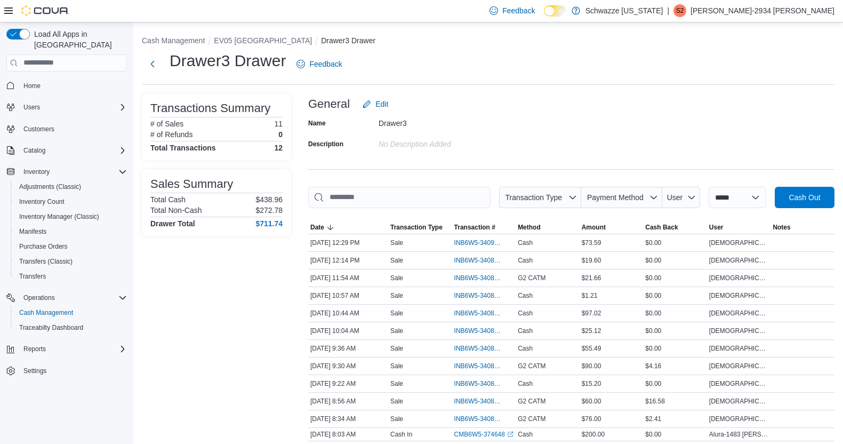
scroll to position [51, 0]
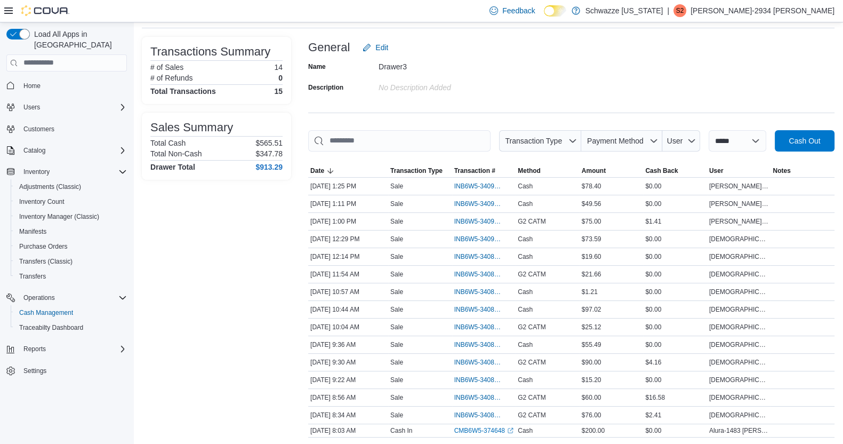
scroll to position [65, 0]
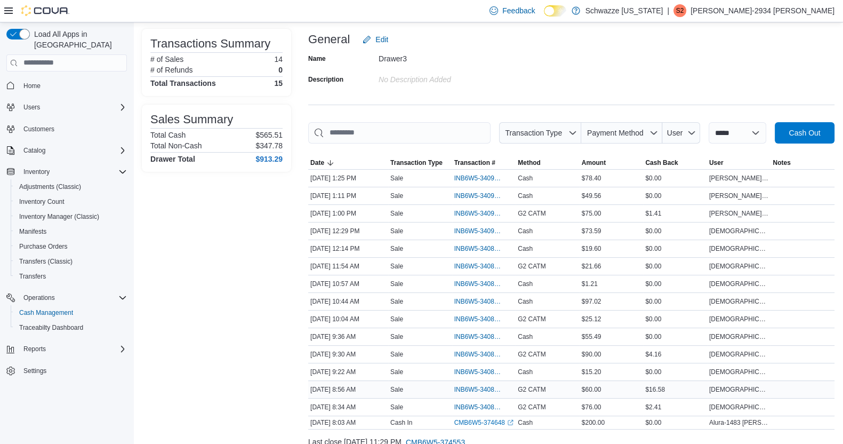
click at [540, 395] on td "Method G2 CATM" at bounding box center [548, 389] width 64 height 18
click at [539, 385] on span "G2 CATM" at bounding box center [532, 389] width 28 height 9
click at [472, 389] on span "INB6W5-3408276" at bounding box center [478, 389] width 49 height 9
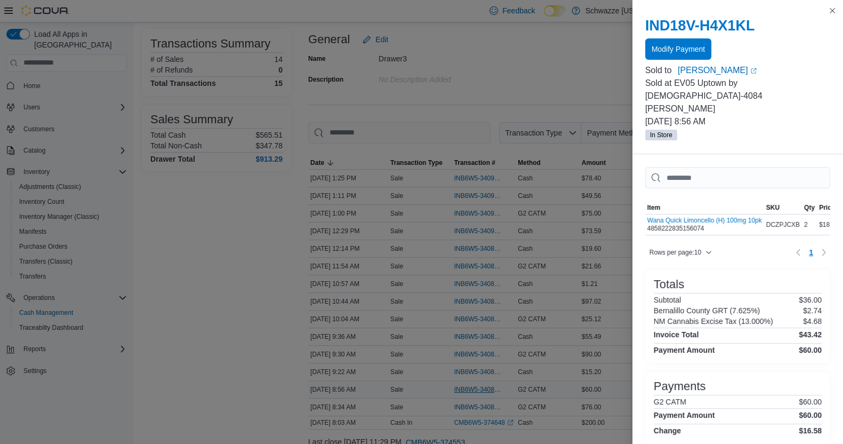
scroll to position [4, 0]
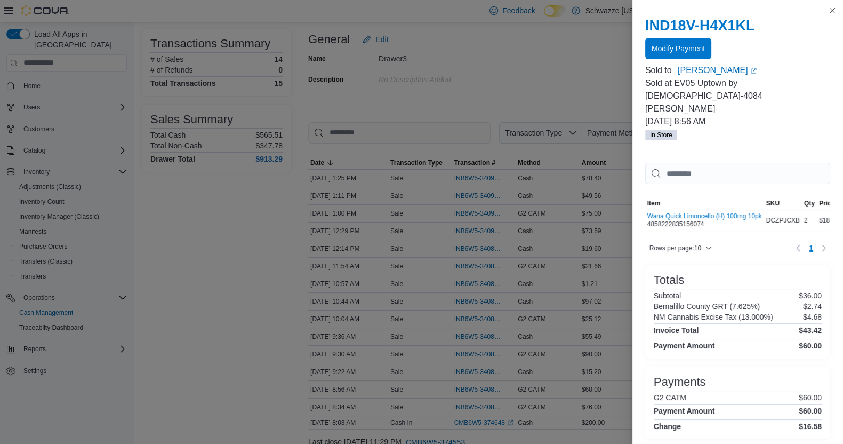
click at [688, 44] on span "Modify Payment" at bounding box center [678, 48] width 53 height 11
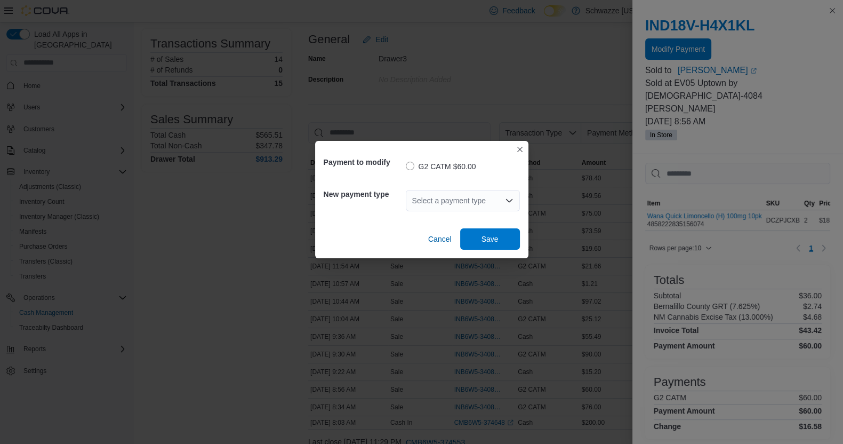
click at [505, 204] on icon "Open list of options" at bounding box center [509, 200] width 9 height 9
click at [448, 220] on span "Cash" at bounding box center [469, 219] width 89 height 11
click at [496, 238] on span "Save" at bounding box center [490, 238] width 17 height 11
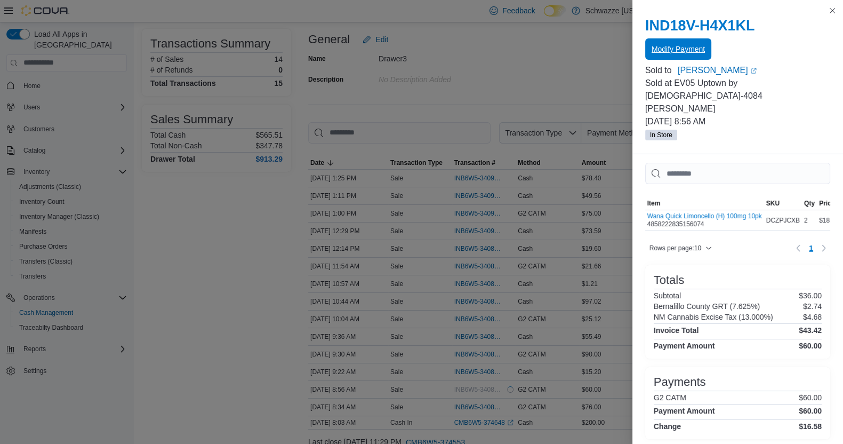
scroll to position [0, 0]
click at [835, 9] on button "Close this dialog" at bounding box center [832, 10] width 13 height 13
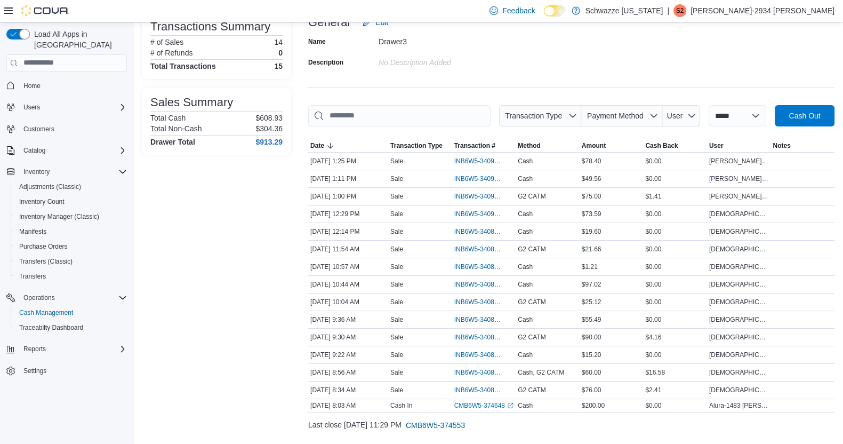
scroll to position [103, 0]
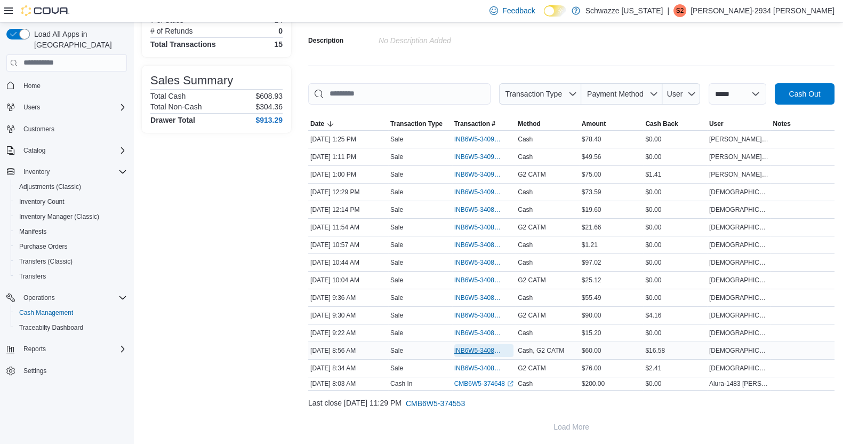
click at [477, 347] on span "INB6W5-3408276" at bounding box center [478, 350] width 49 height 9
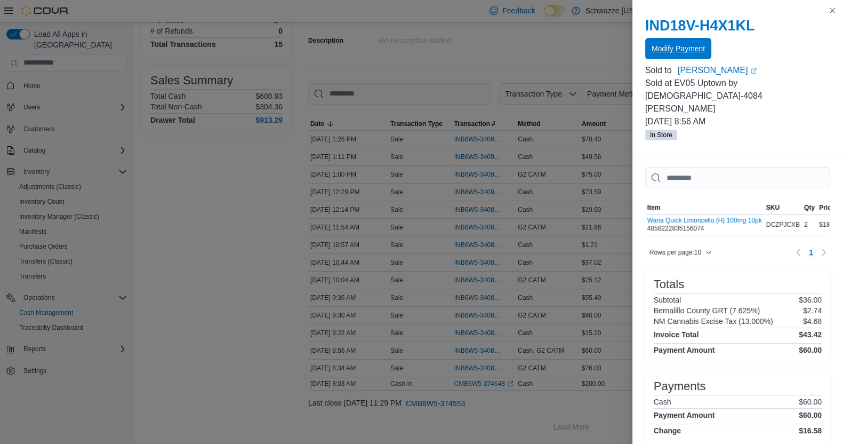
click at [698, 50] on span "Modify Payment" at bounding box center [678, 48] width 53 height 11
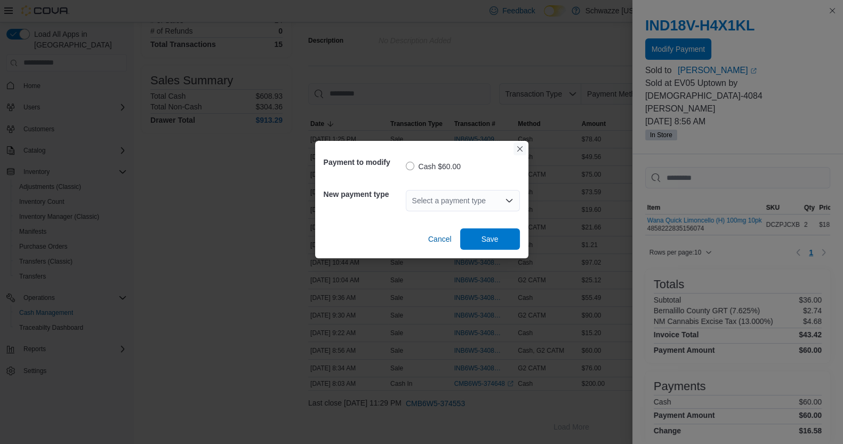
click at [518, 153] on button "Closes this modal window" at bounding box center [520, 148] width 13 height 13
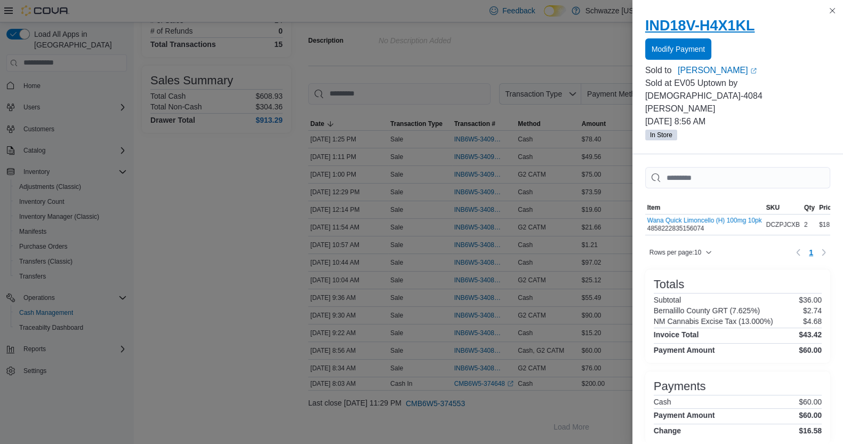
click at [829, 22] on h2 "IND18V-H4X1KL" at bounding box center [737, 25] width 185 height 17
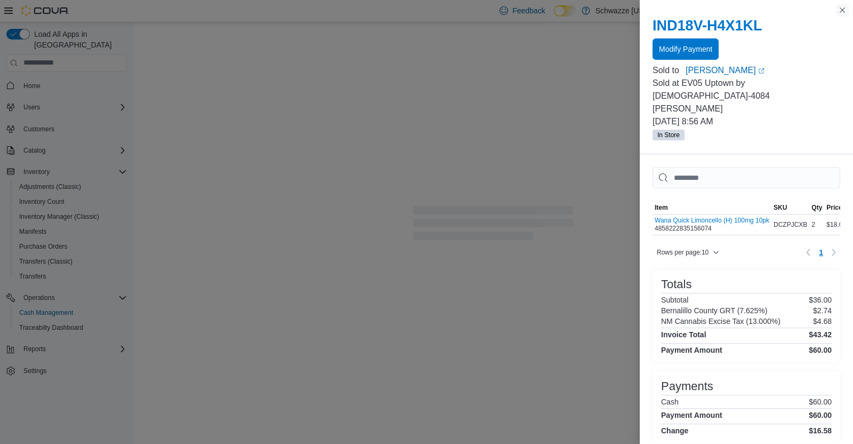
click at [846, 16] on button "Close this dialog" at bounding box center [842, 10] width 13 height 13
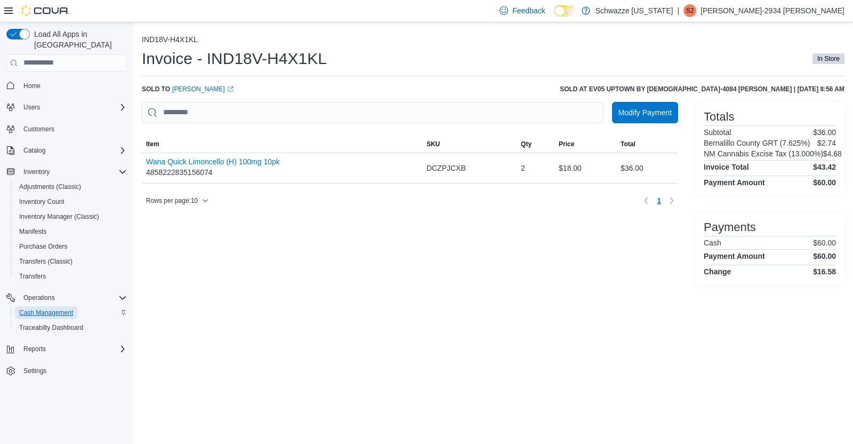
click at [55, 308] on span "Cash Management" at bounding box center [46, 312] width 54 height 9
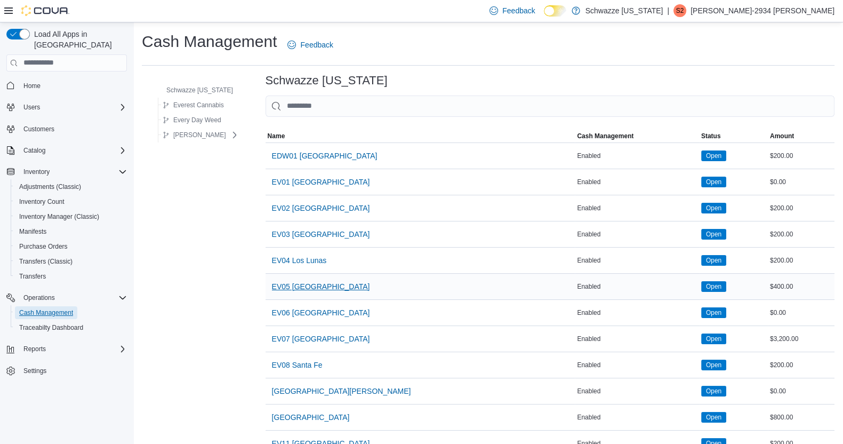
click at [297, 287] on span "EV05 [GEOGRAPHIC_DATA]" at bounding box center [321, 286] width 98 height 11
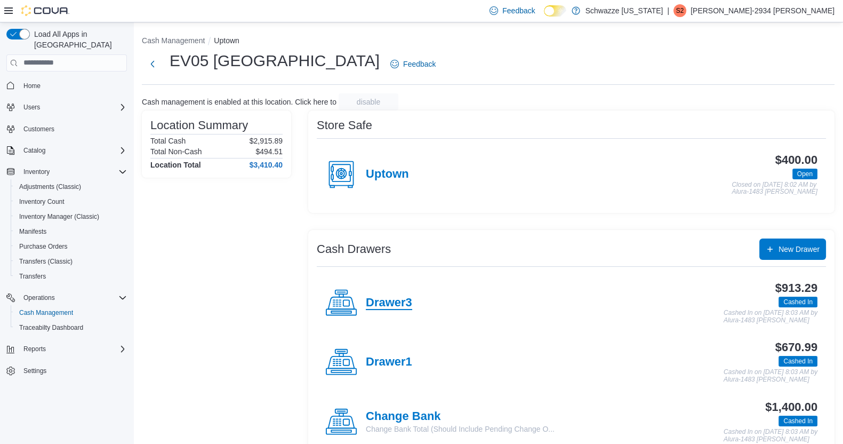
click at [394, 301] on h4 "Drawer3" at bounding box center [389, 303] width 46 height 14
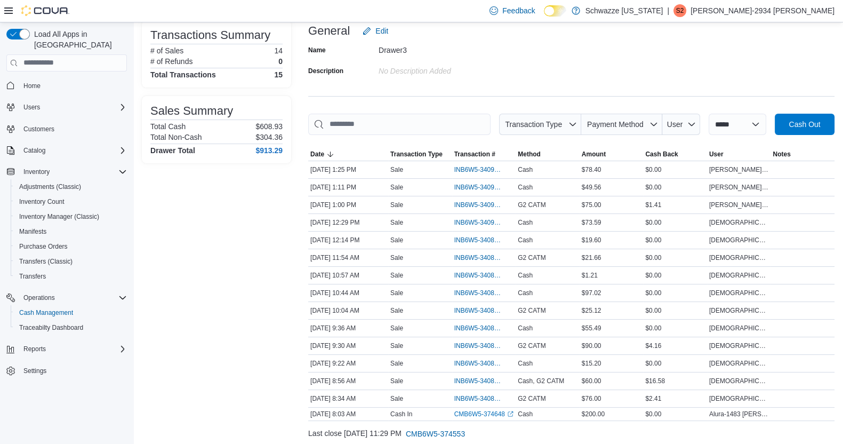
scroll to position [103, 0]
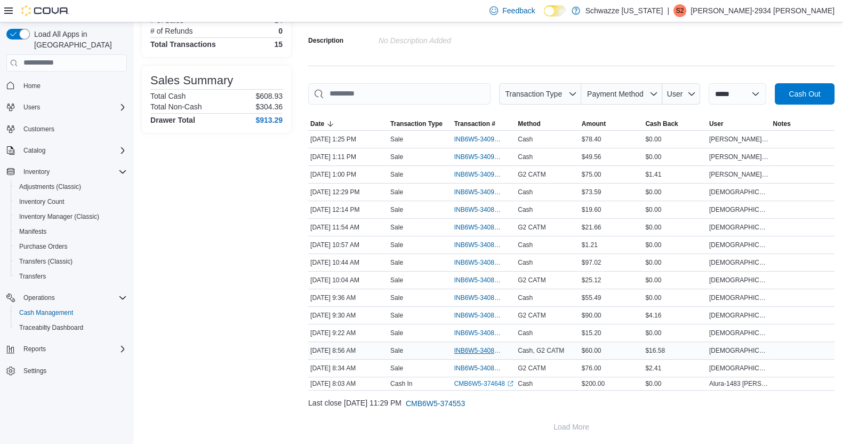
click at [483, 348] on span "INB6W5-3408276" at bounding box center [478, 350] width 49 height 9
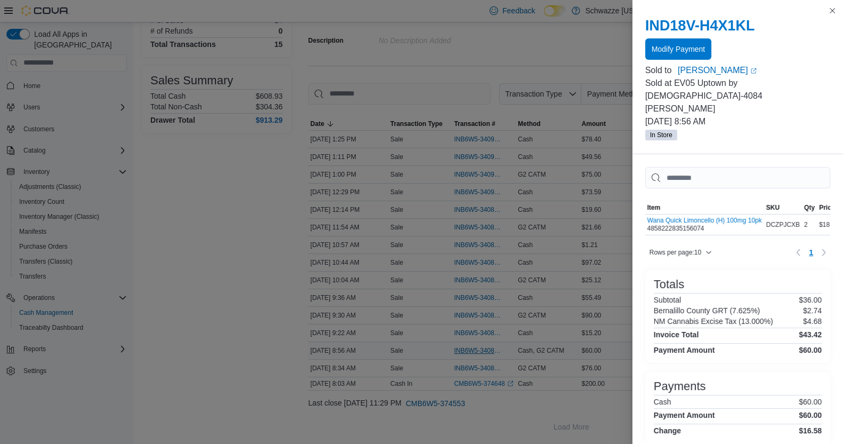
scroll to position [4, 0]
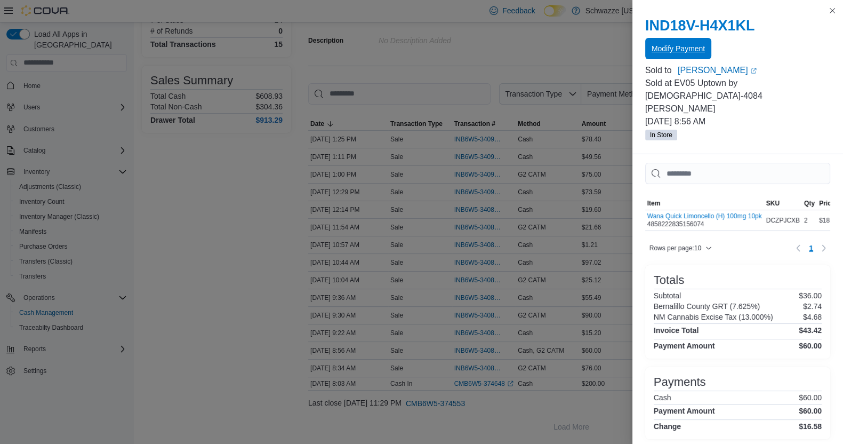
click at [667, 57] on span "Modify Payment" at bounding box center [678, 48] width 53 height 21
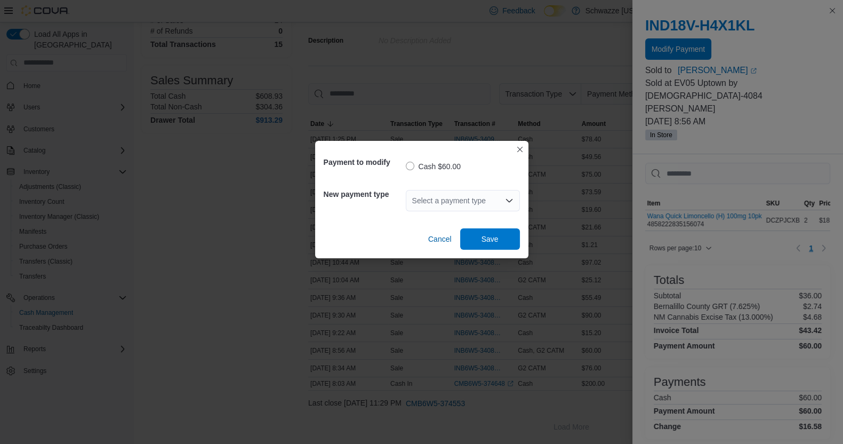
click at [490, 210] on div "Select a payment type" at bounding box center [463, 200] width 114 height 21
click at [427, 223] on span "Cash" at bounding box center [469, 218] width 89 height 11
click at [479, 241] on span "Save" at bounding box center [490, 238] width 47 height 21
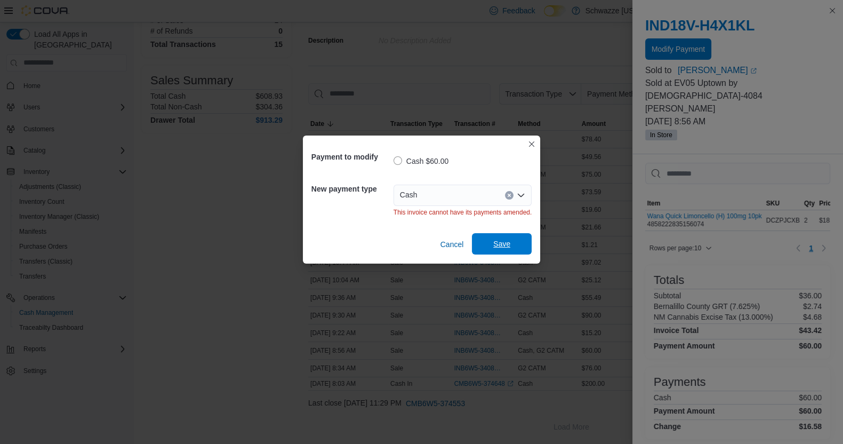
scroll to position [0, 0]
click at [444, 253] on span "Cancel" at bounding box center [452, 244] width 23 height 21
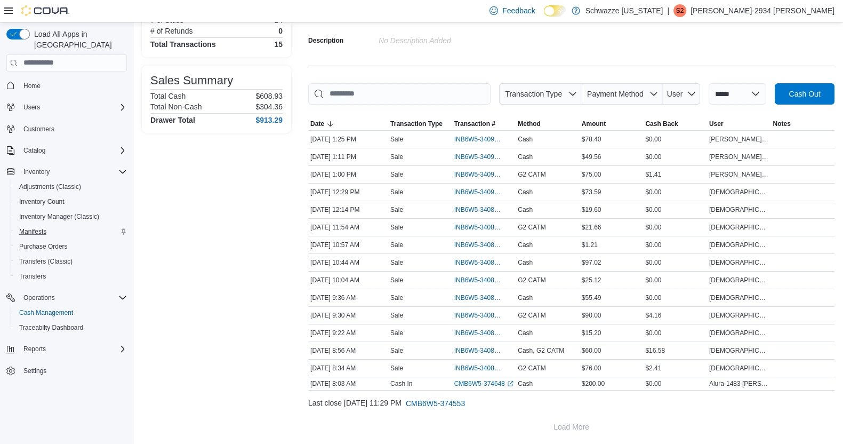
click at [53, 225] on div "Manifests" at bounding box center [71, 231] width 112 height 13
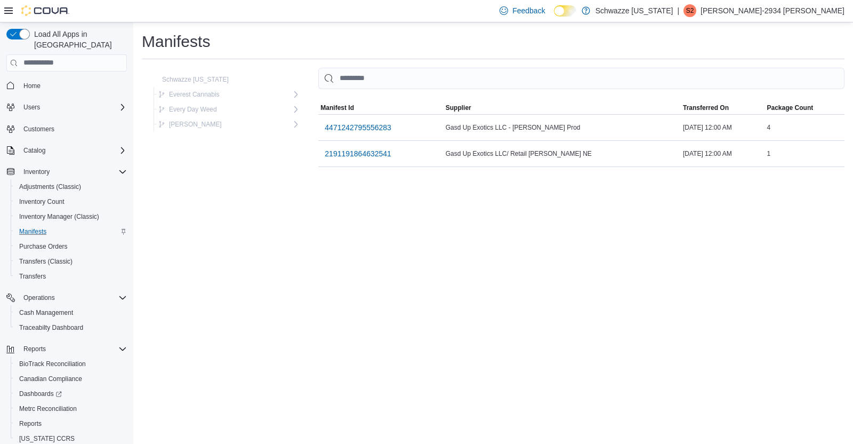
scroll to position [26, 0]
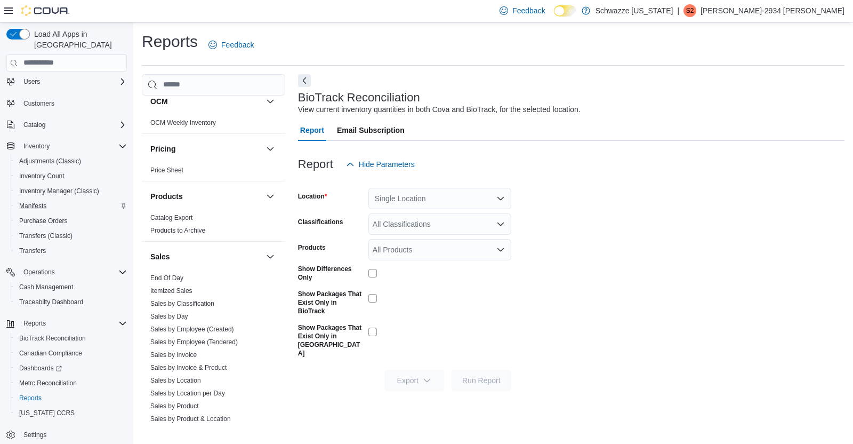
scroll to position [600, 0]
click at [165, 275] on link "End Of Day" at bounding box center [166, 274] width 33 height 7
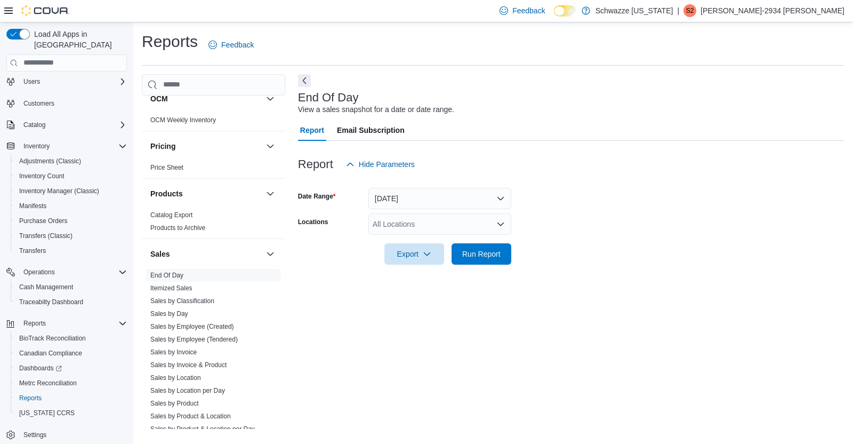
click at [463, 215] on div "All Locations" at bounding box center [440, 223] width 143 height 21
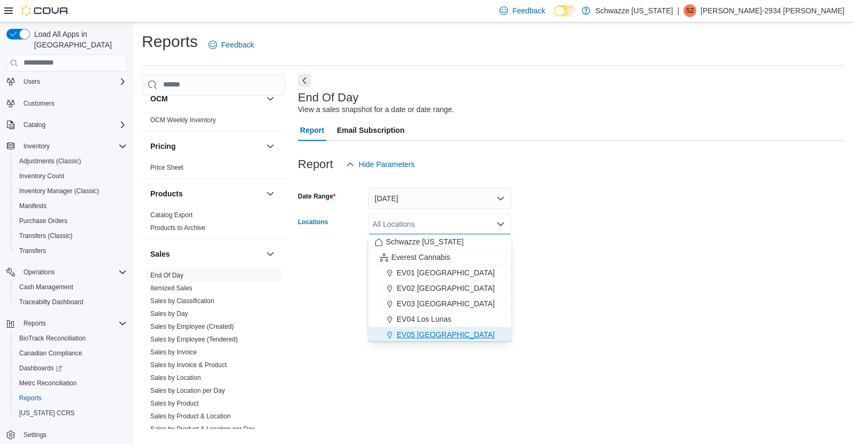
click at [427, 329] on span "EV05 [GEOGRAPHIC_DATA]" at bounding box center [446, 334] width 98 height 11
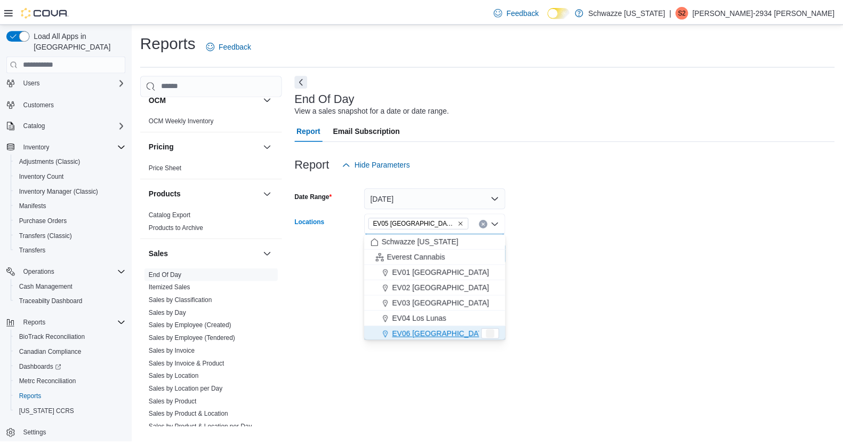
scroll to position [2, 0]
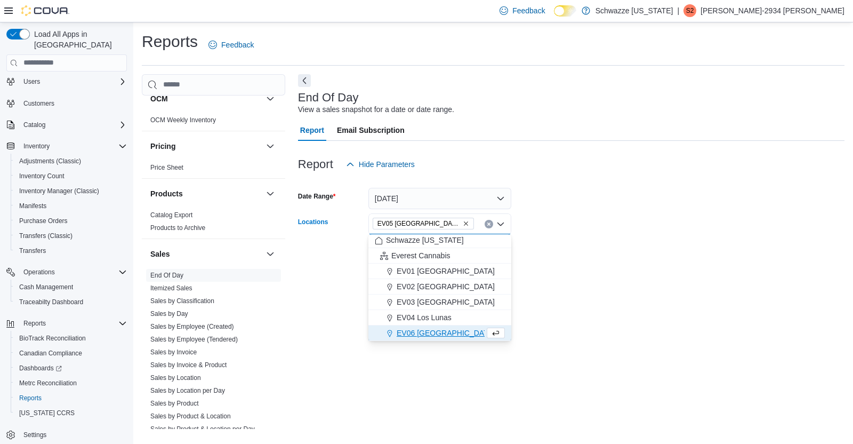
click at [563, 263] on form "Date Range [DATE] Locations EV05 [GEOGRAPHIC_DATA] Combo box. Selected. EV05 [G…" at bounding box center [571, 220] width 547 height 90
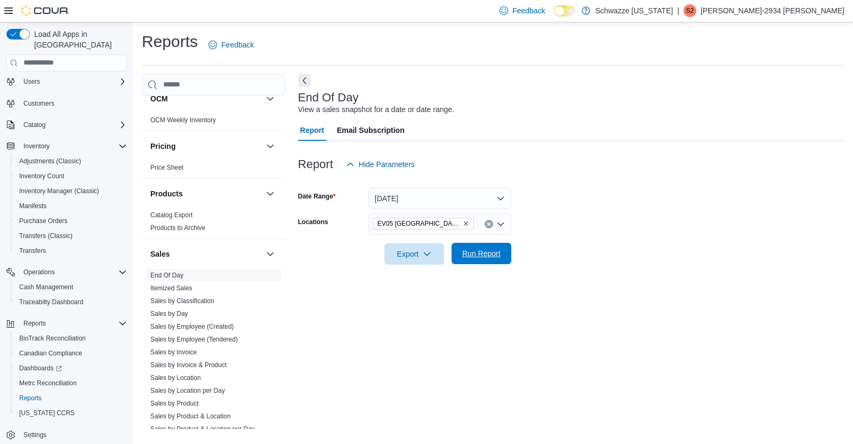
click at [489, 256] on span "Run Report" at bounding box center [481, 253] width 38 height 11
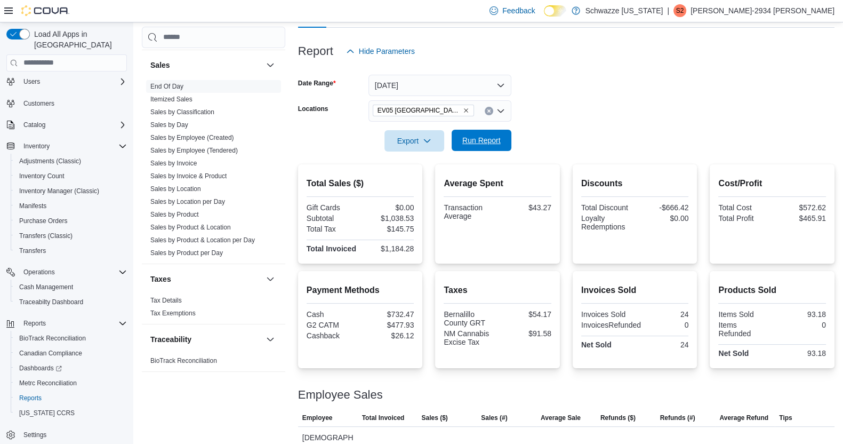
scroll to position [100, 0]
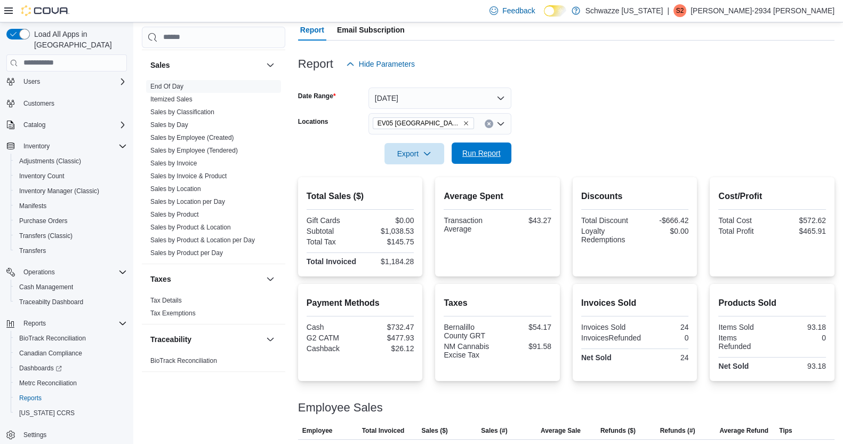
click at [502, 147] on span "Run Report" at bounding box center [481, 152] width 47 height 21
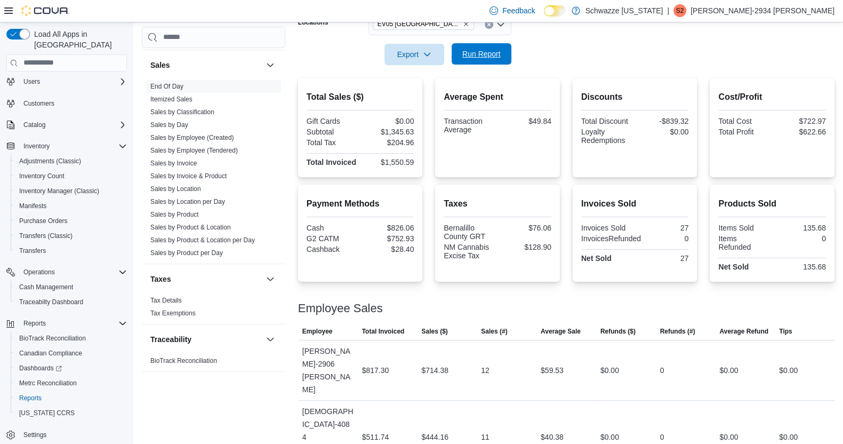
click at [488, 51] on span "Run Report" at bounding box center [481, 54] width 38 height 11
click at [477, 57] on span "Run Report" at bounding box center [481, 54] width 38 height 11
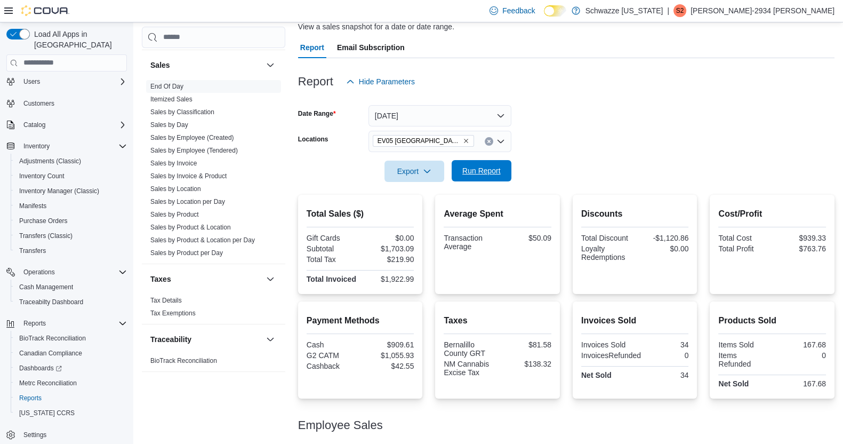
scroll to position [81, 0]
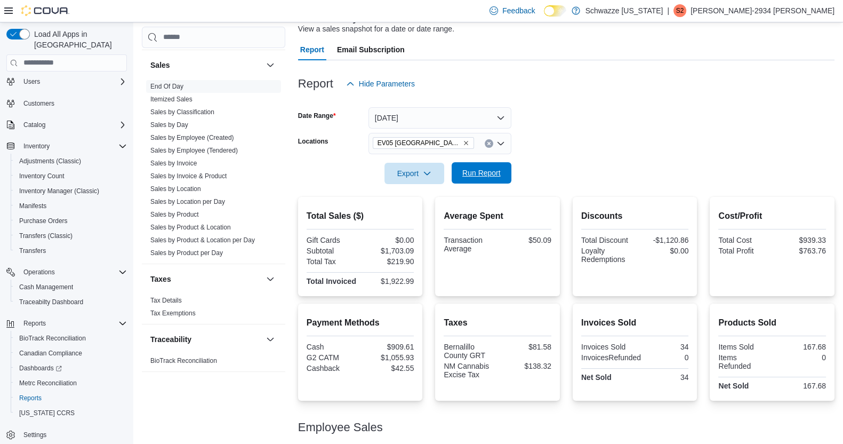
click at [477, 178] on span "Run Report" at bounding box center [481, 172] width 47 height 21
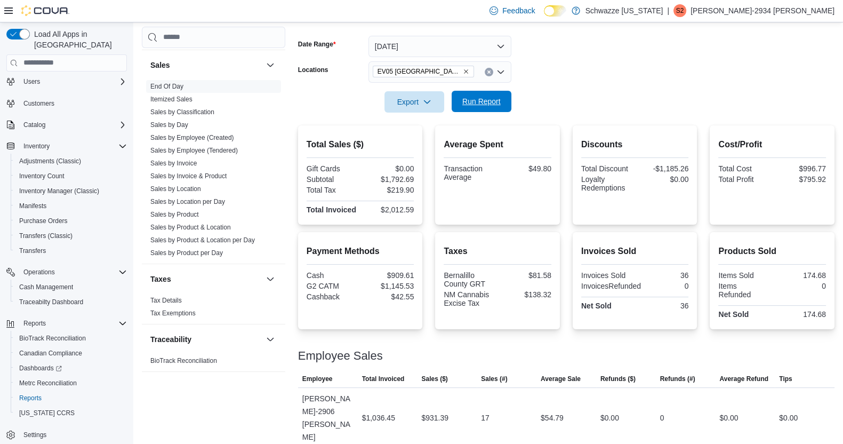
scroll to position [246, 0]
